Goal: Check status: Check status

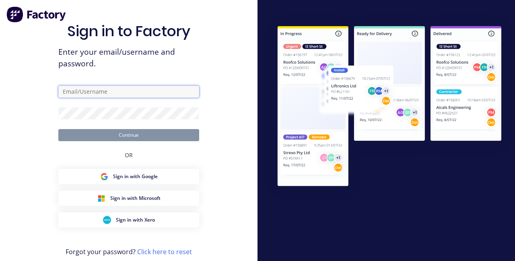
click at [134, 98] on input "text" at bounding box center [128, 92] width 141 height 12
type input "[PERSON_NAME][EMAIL_ADDRESS][PERSON_NAME][DOMAIN_NAME]"
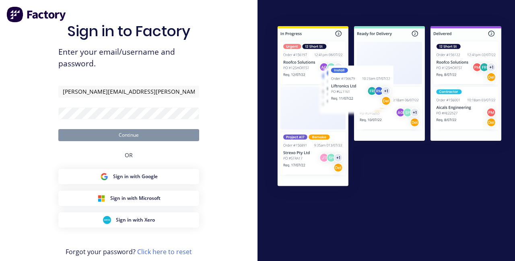
click at [58, 129] on button "Continue" at bounding box center [128, 135] width 141 height 12
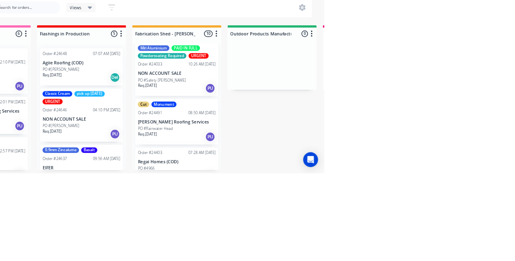
scroll to position [317, 0]
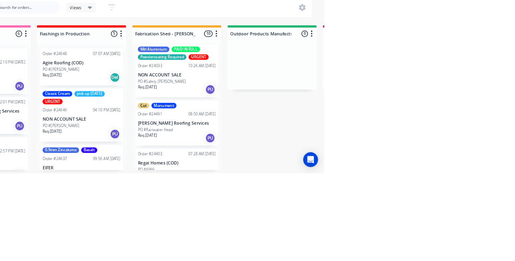
click at [323, 193] on p "[PERSON_NAME] Roofing Services" at bounding box center [322, 196] width 101 height 7
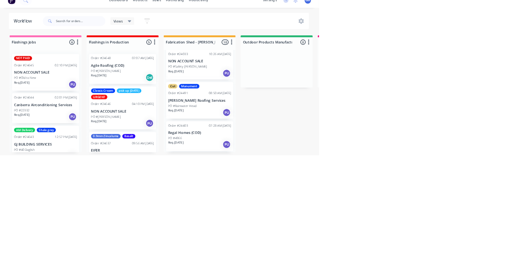
scroll to position [339, 0]
click at [333, 178] on div "PO #Rainwater Head" at bounding box center [322, 181] width 101 height 7
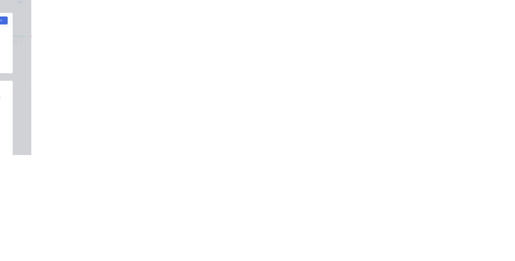
click at [465, 171] on div "Monument" at bounding box center [448, 168] width 33 height 7
type input "Fab"
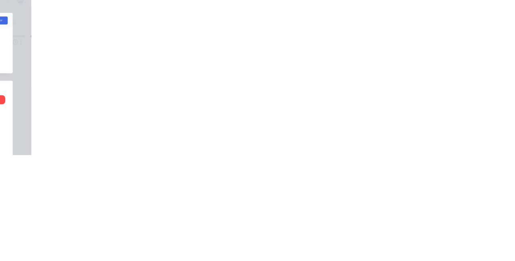
click at [514, 169] on div "Order details Collaborate Checklists 0/0 Tracking Linked Orders Timeline Order …" at bounding box center [257, 130] width 515 height 261
click at [485, 249] on div "Notes" at bounding box center [302, 247] width 366 height 29
click at [384, 45] on button "Close" at bounding box center [369, 44] width 29 height 13
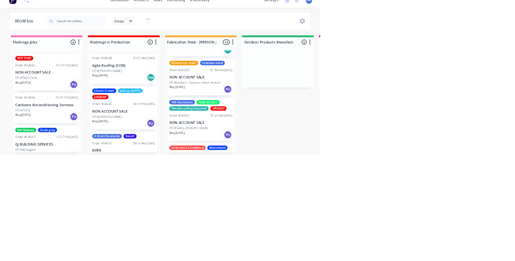
scroll to position [233, 0]
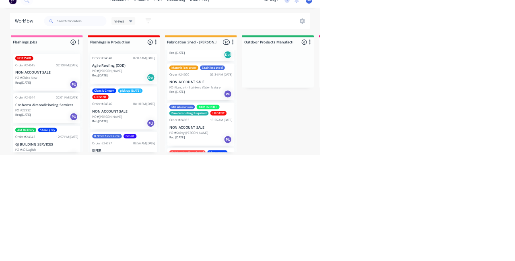
click at [333, 213] on p "NON ACCOUNT SALE" at bounding box center [322, 216] width 101 height 7
